Goal: Download file/media

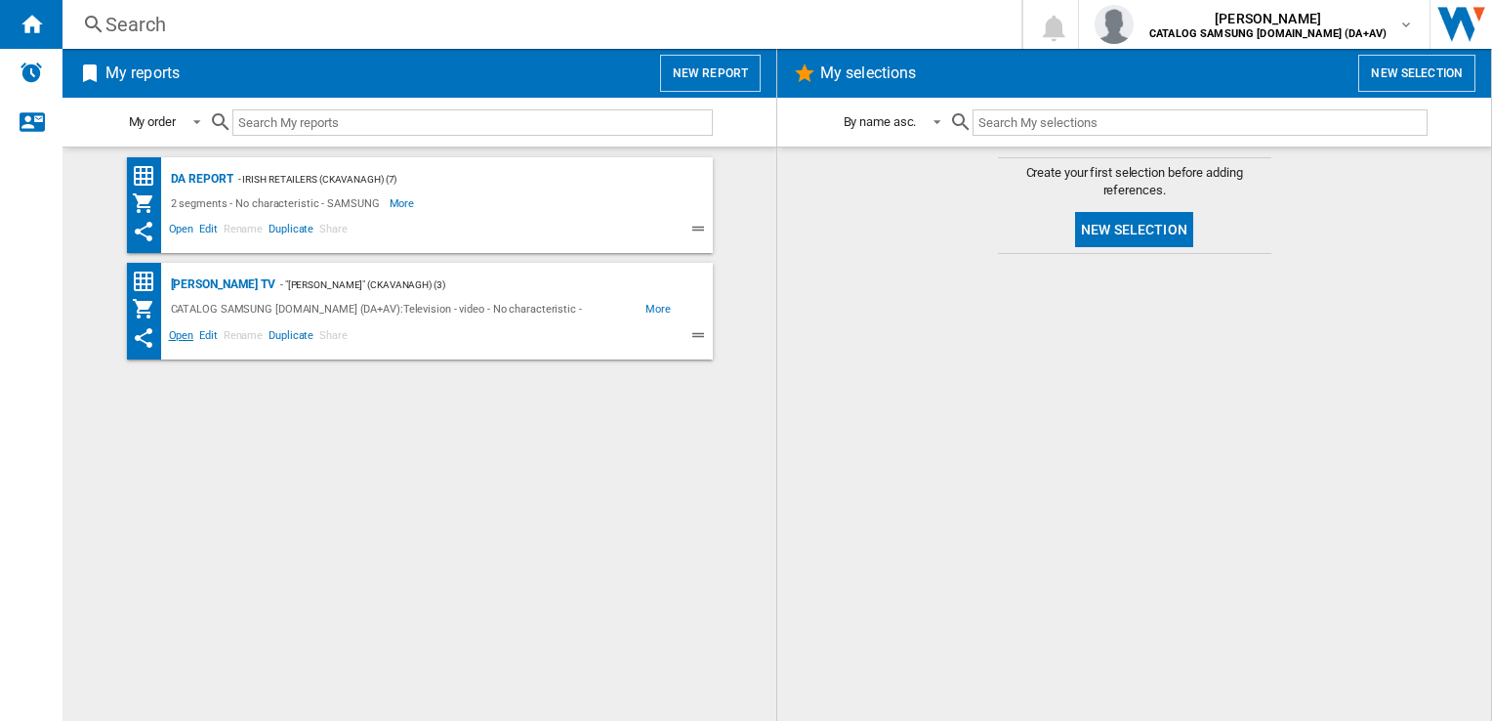
click at [177, 333] on span "Open" at bounding box center [181, 337] width 31 height 23
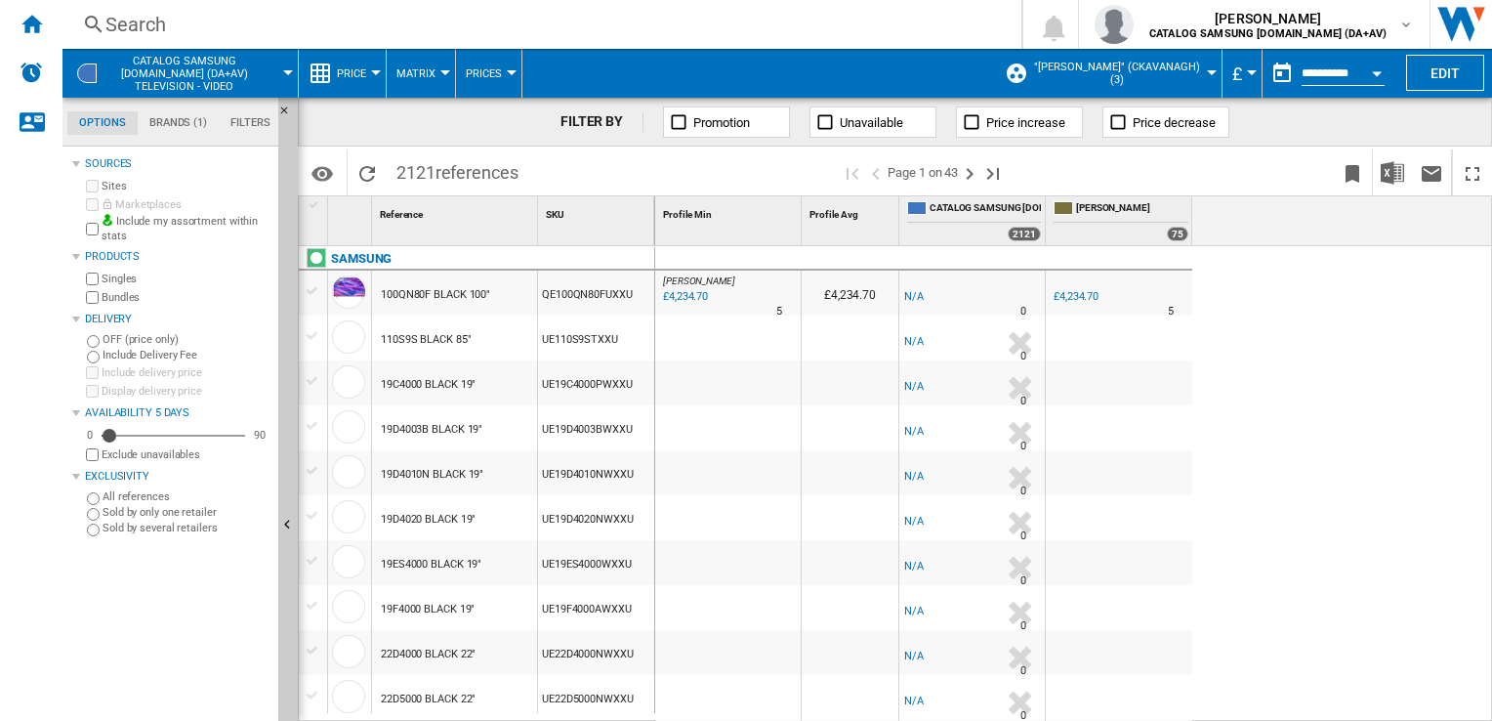
click at [1247, 71] on div "Currency" at bounding box center [1252, 72] width 10 height 5
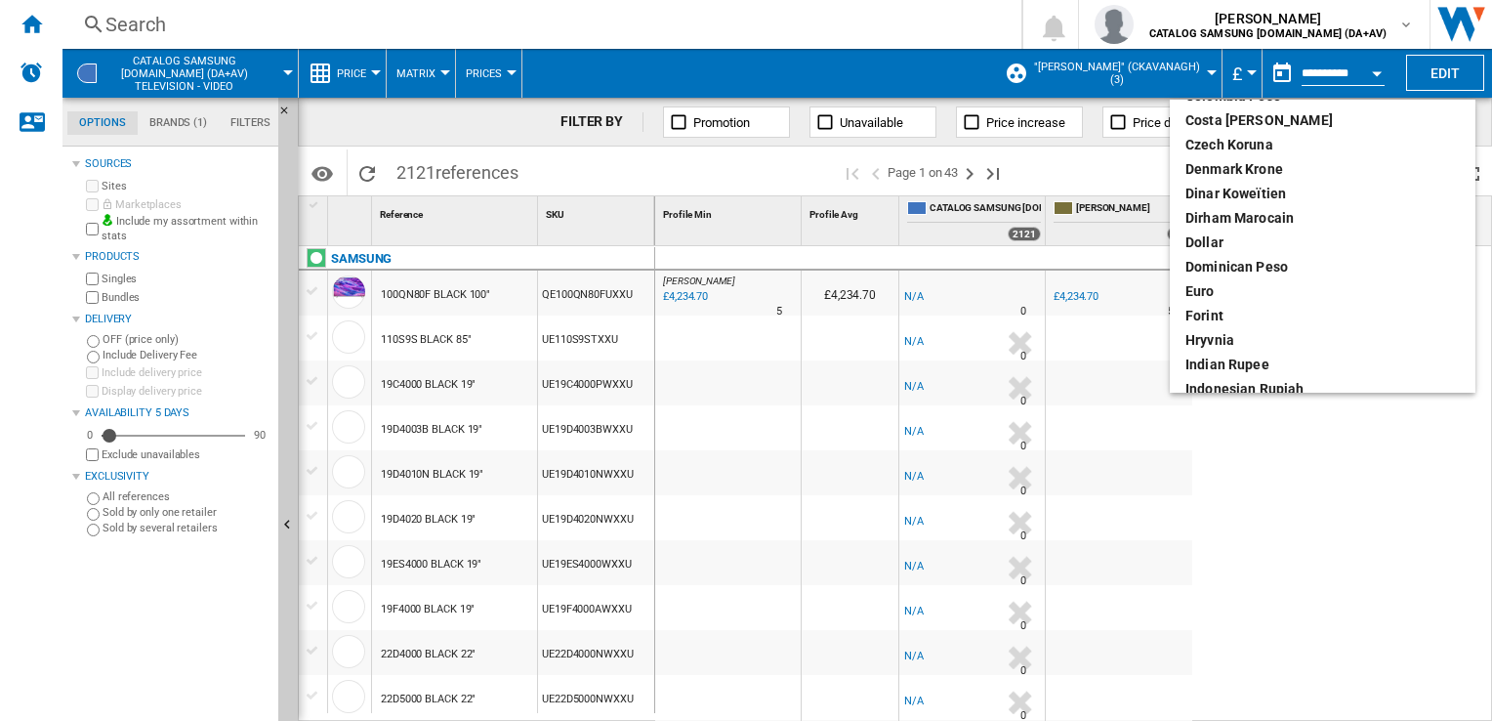
scroll to position [293, 0]
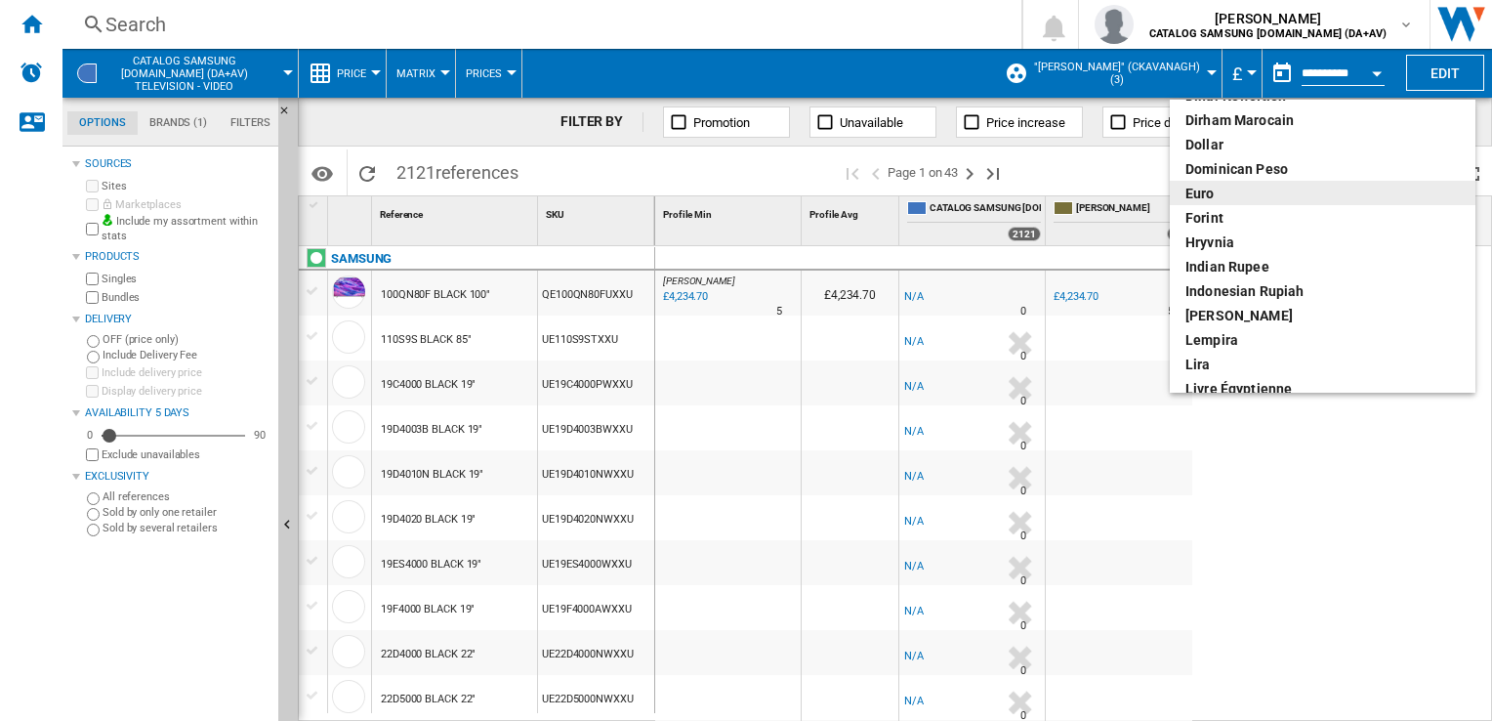
click at [1206, 186] on div "euro" at bounding box center [1322, 194] width 274 height 20
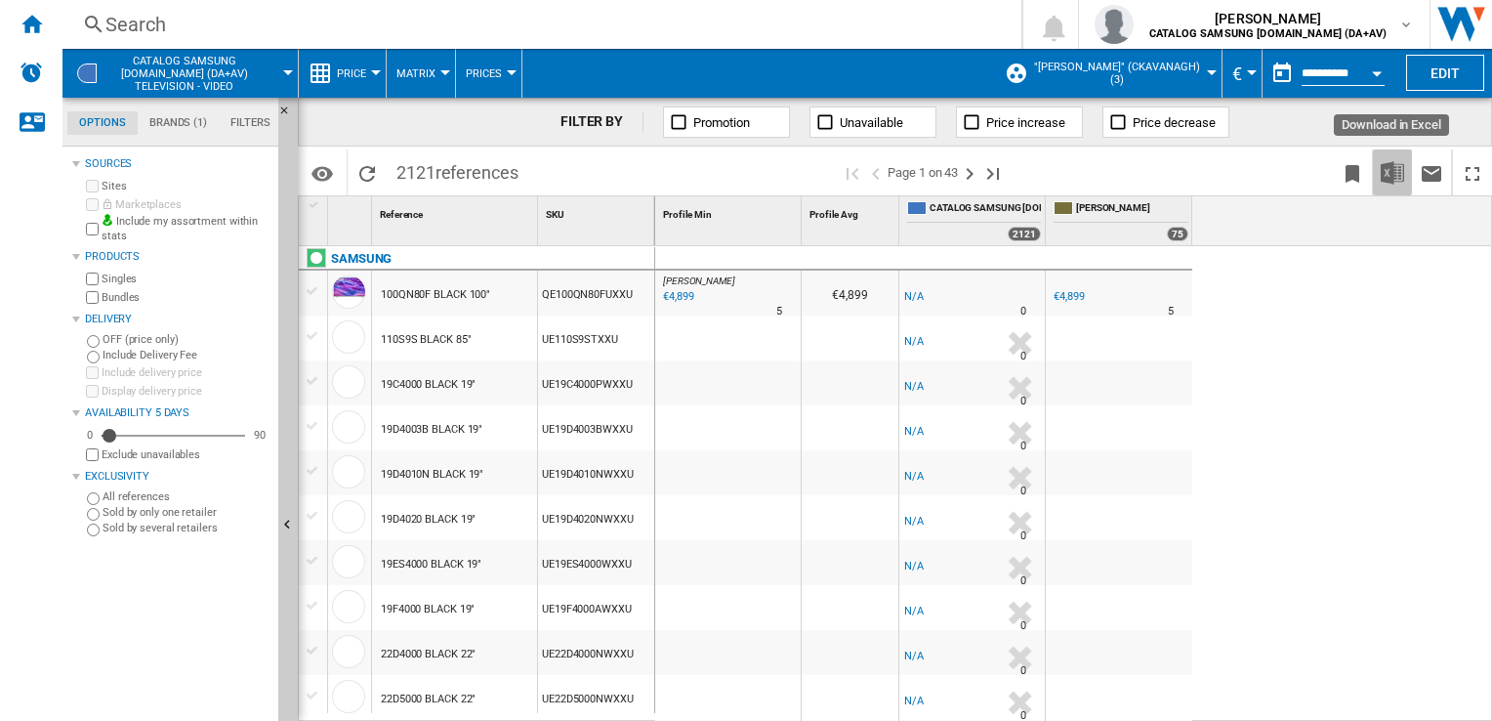
click at [1392, 179] on img "Download in Excel" at bounding box center [1392, 172] width 23 height 23
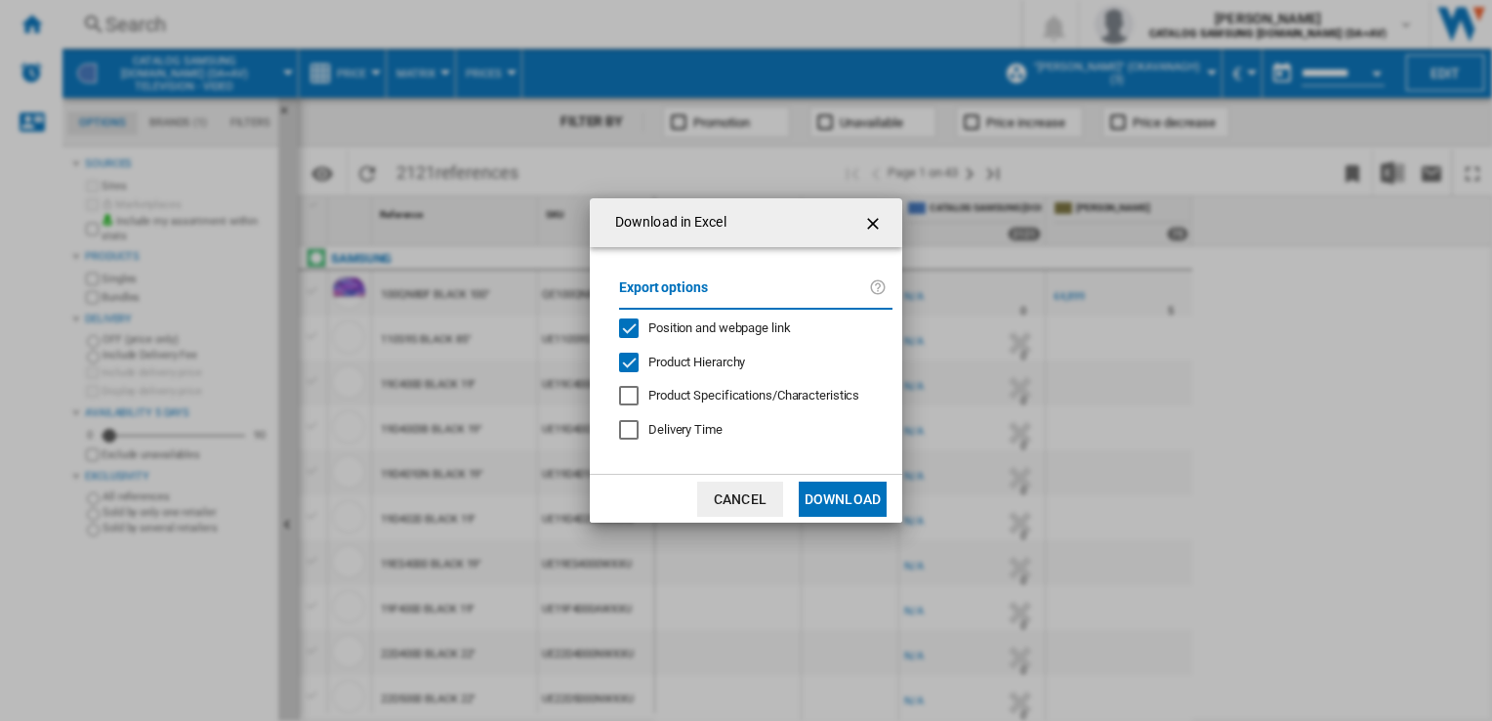
click at [846, 493] on button "Download" at bounding box center [843, 498] width 88 height 35
